Goal: Task Accomplishment & Management: Use online tool/utility

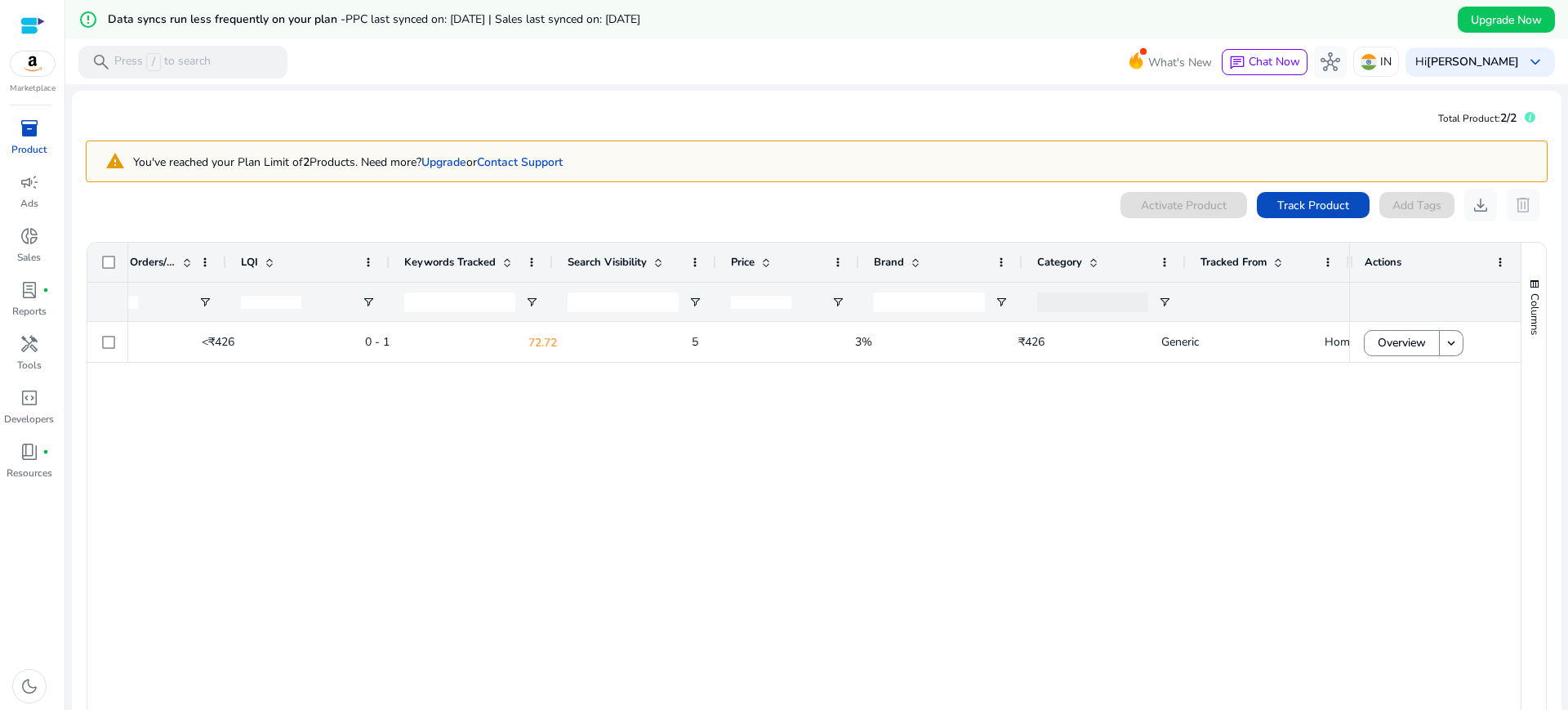
scroll to position [0, 1191]
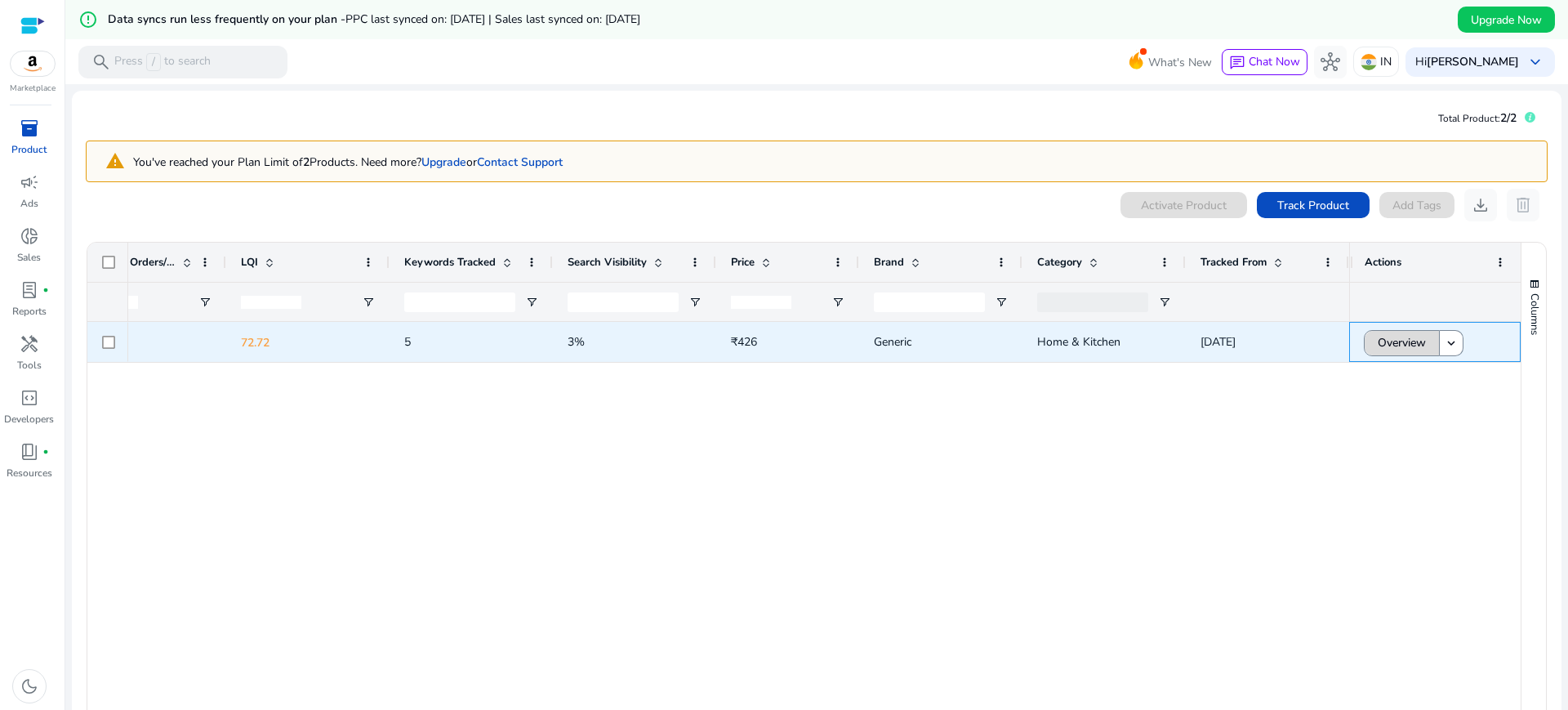
click at [1396, 339] on span "Overview" at bounding box center [1402, 342] width 49 height 34
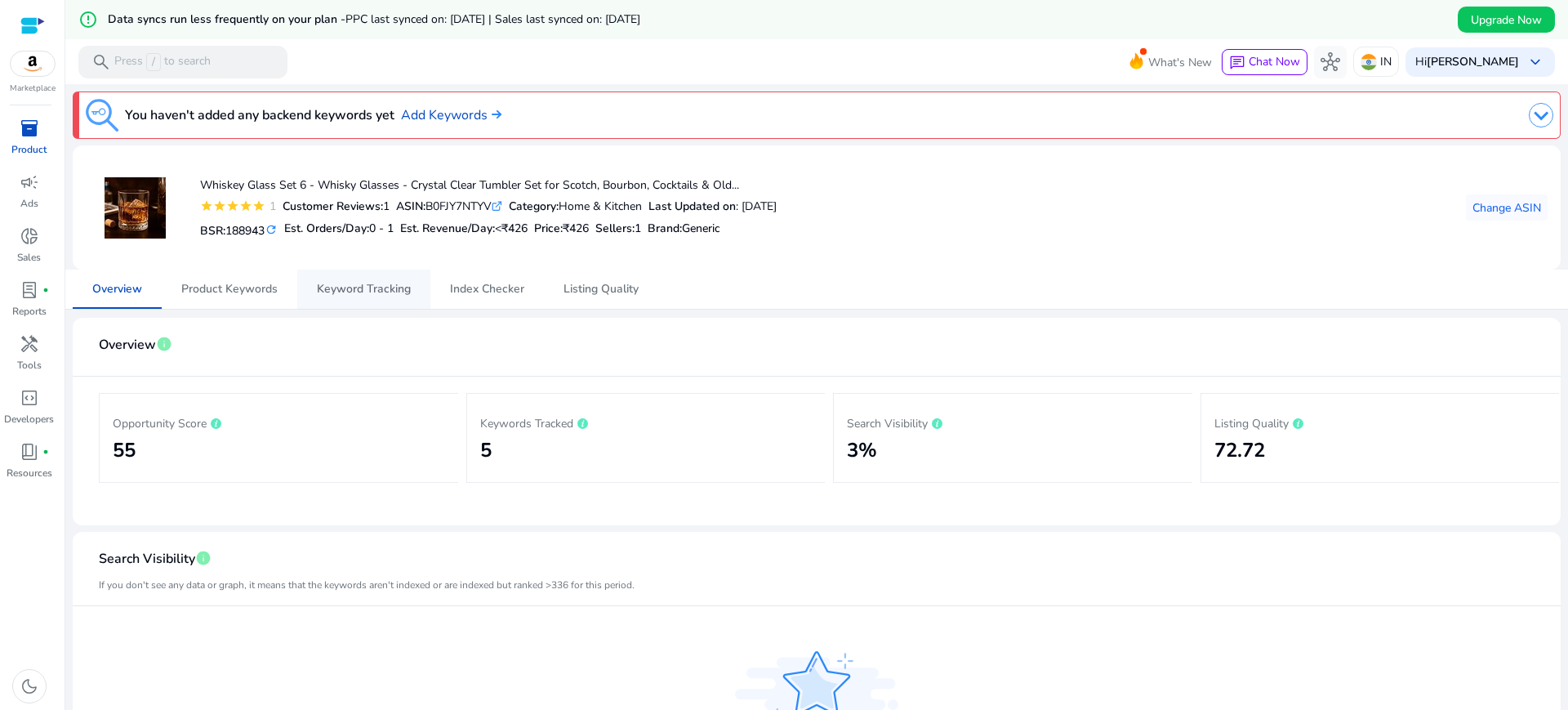
click at [343, 297] on span "Keyword Tracking" at bounding box center [364, 289] width 94 height 39
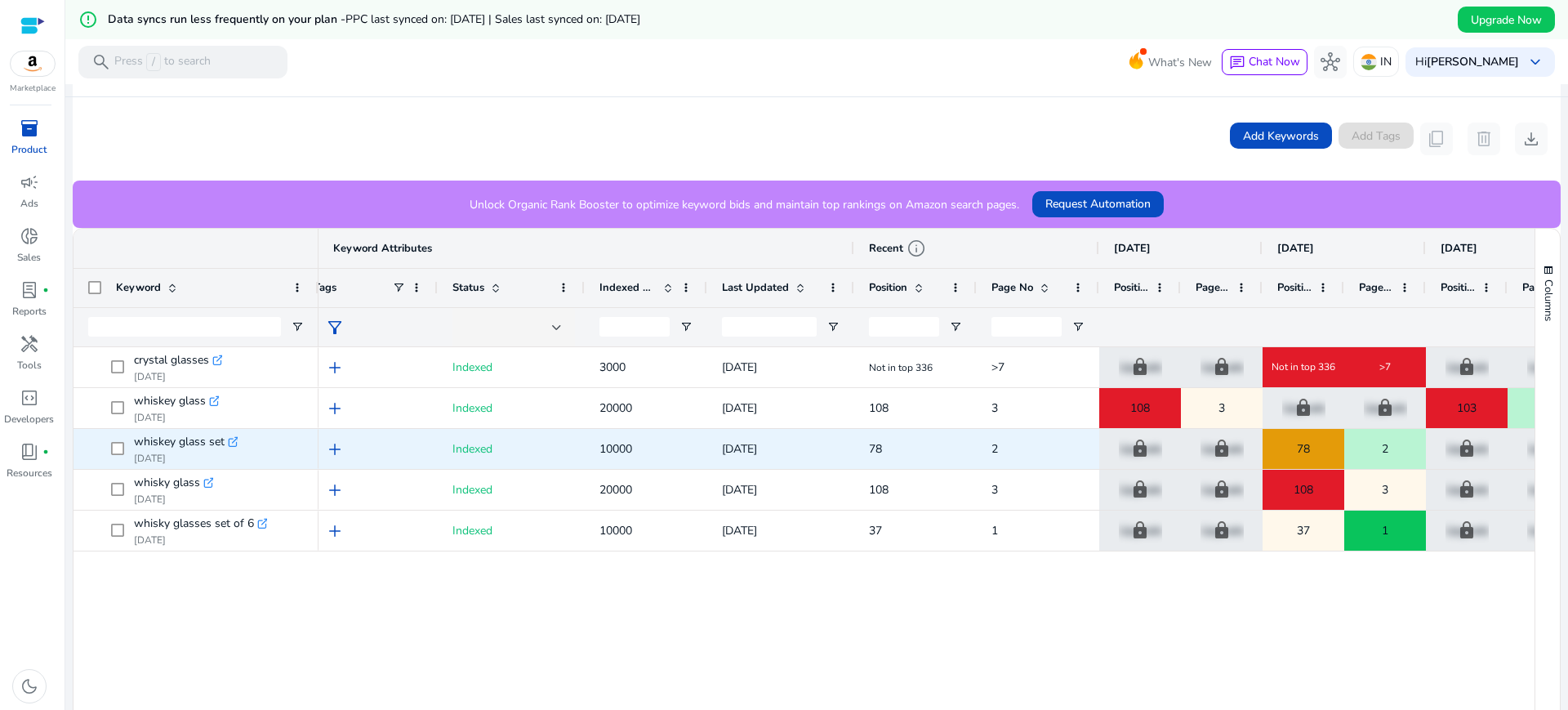
scroll to position [0, 20]
